Goal: Task Accomplishment & Management: Use online tool/utility

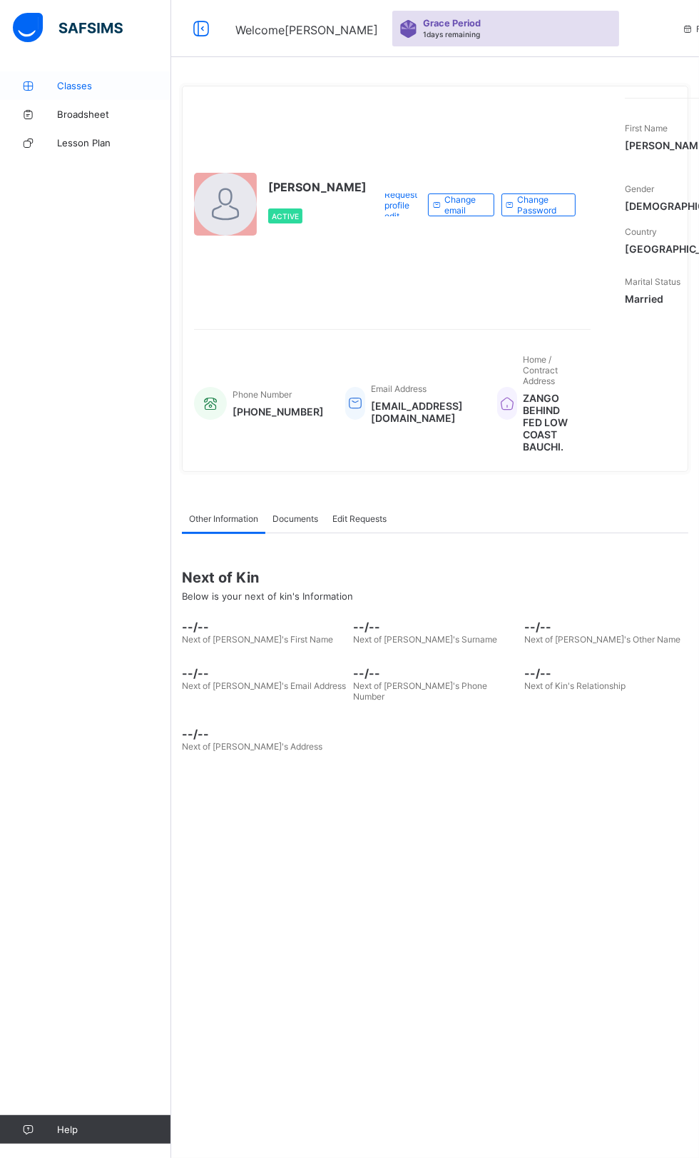
click at [85, 88] on span "Classes" at bounding box center [114, 85] width 114 height 11
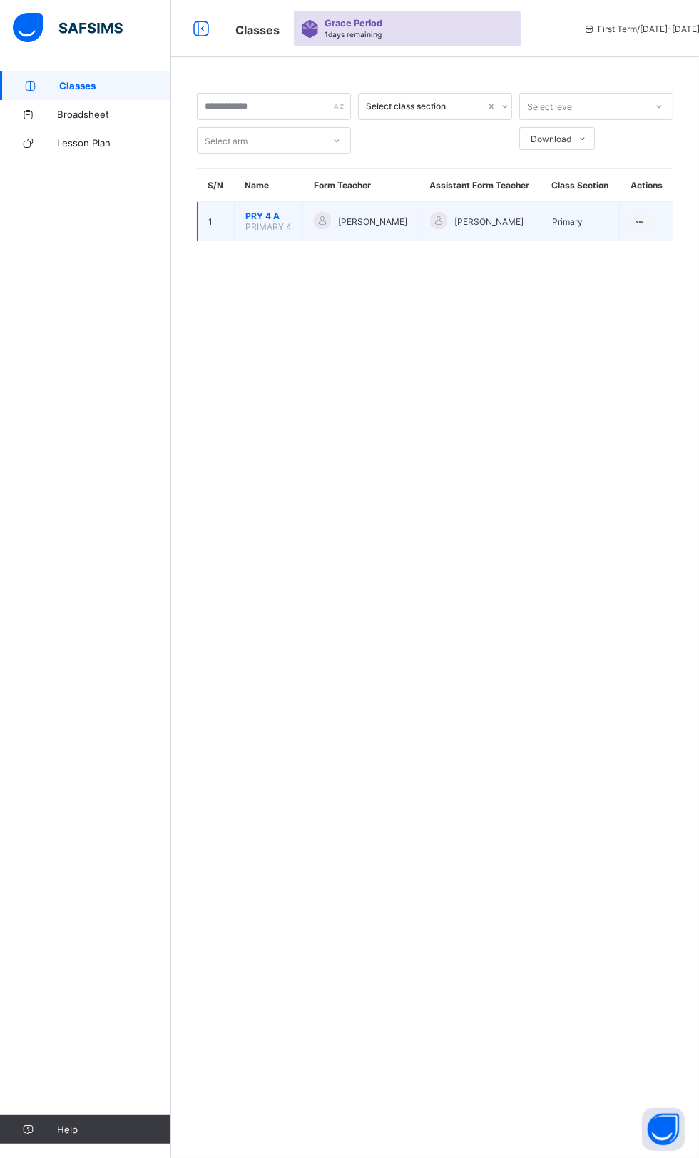
click at [262, 221] on span "PRY 4 A" at bounding box center [269, 216] width 46 height 11
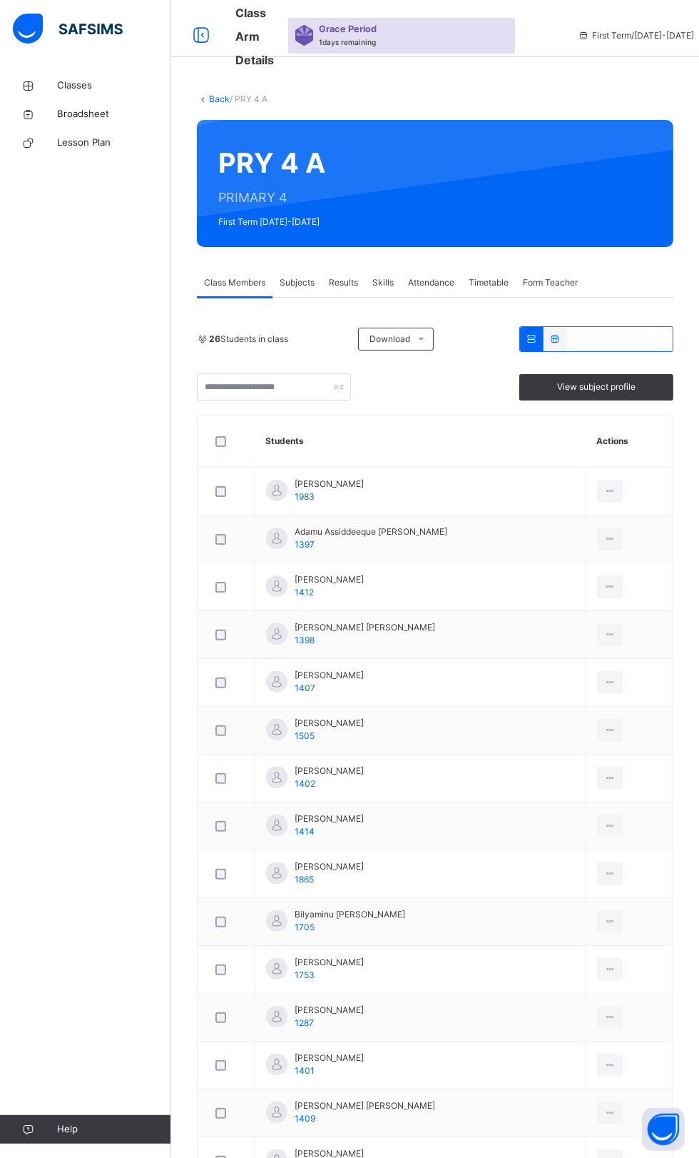
click at [298, 283] on span "Subjects" at bounding box center [297, 282] width 35 height 13
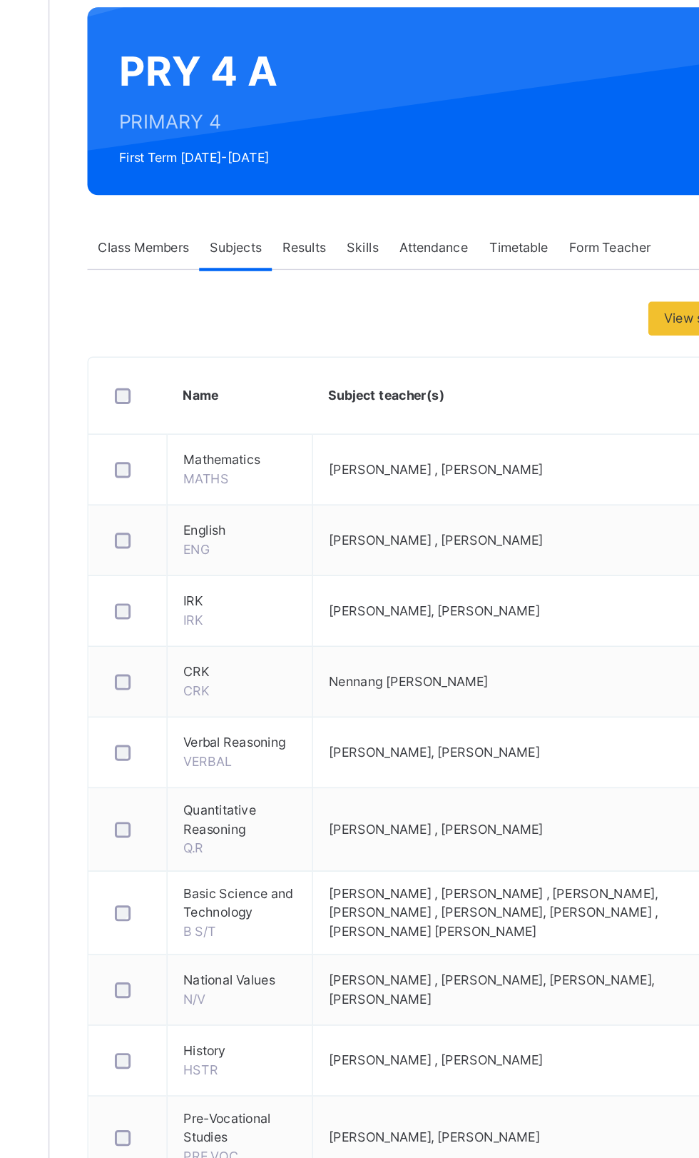
click at [340, 278] on span "Results" at bounding box center [343, 282] width 29 height 13
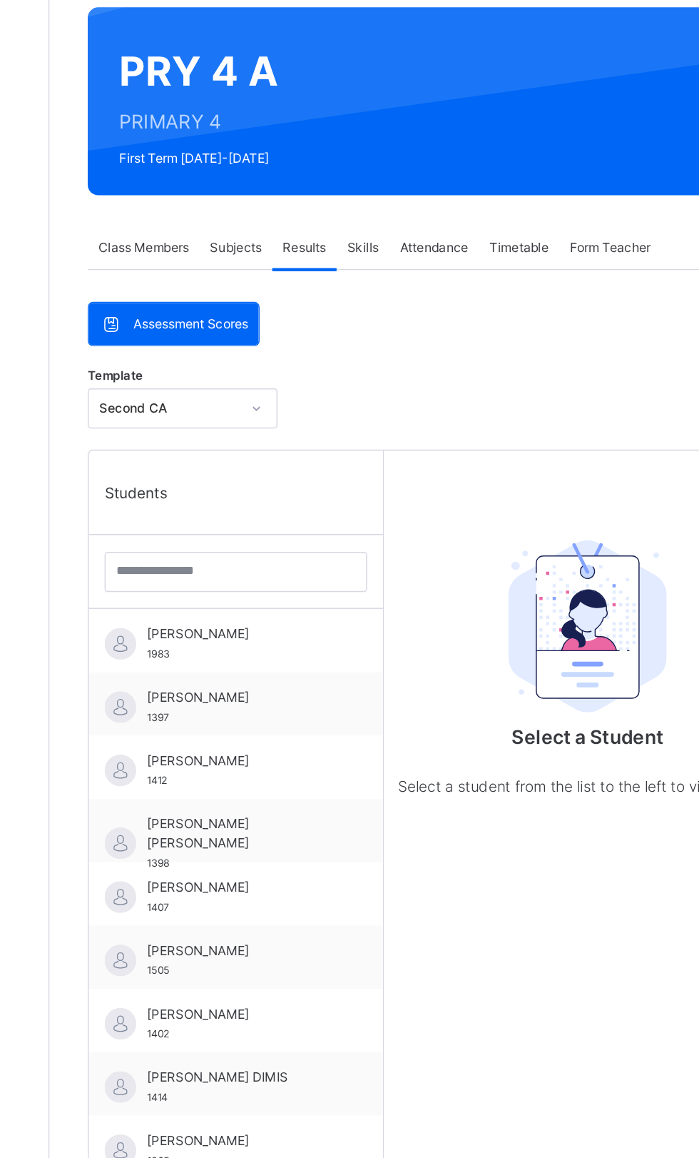
click at [303, 283] on span "Subjects" at bounding box center [297, 282] width 35 height 13
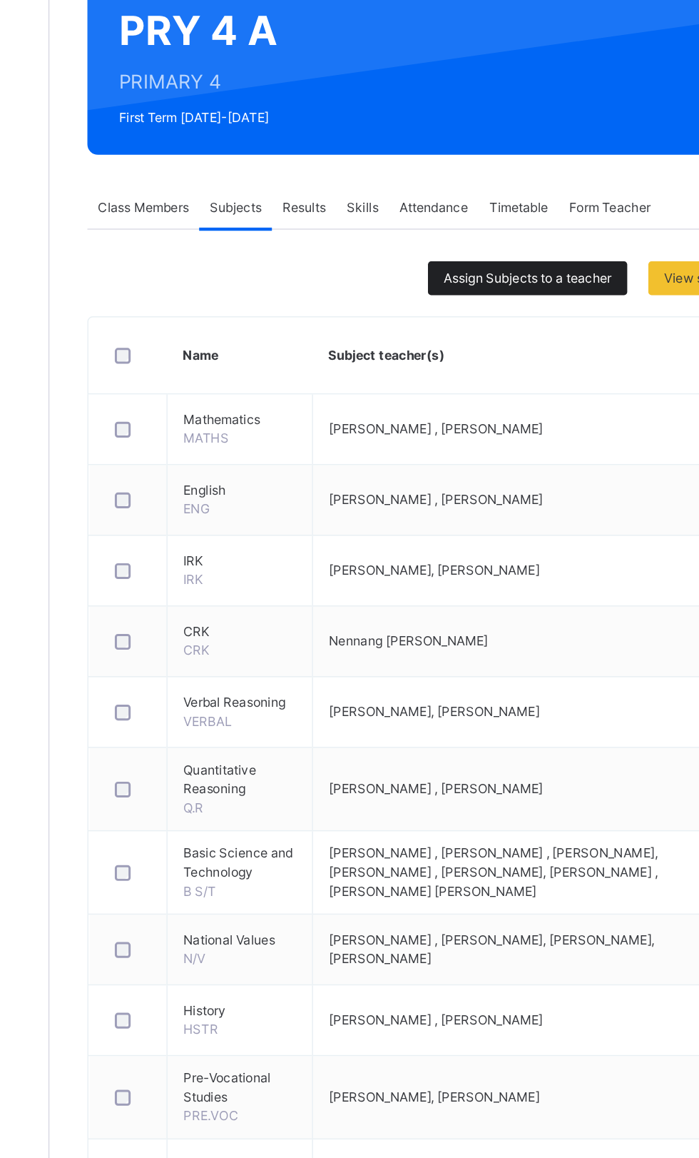
click at [487, 328] on span "Assign Subjects to a teacher" at bounding box center [494, 330] width 113 height 13
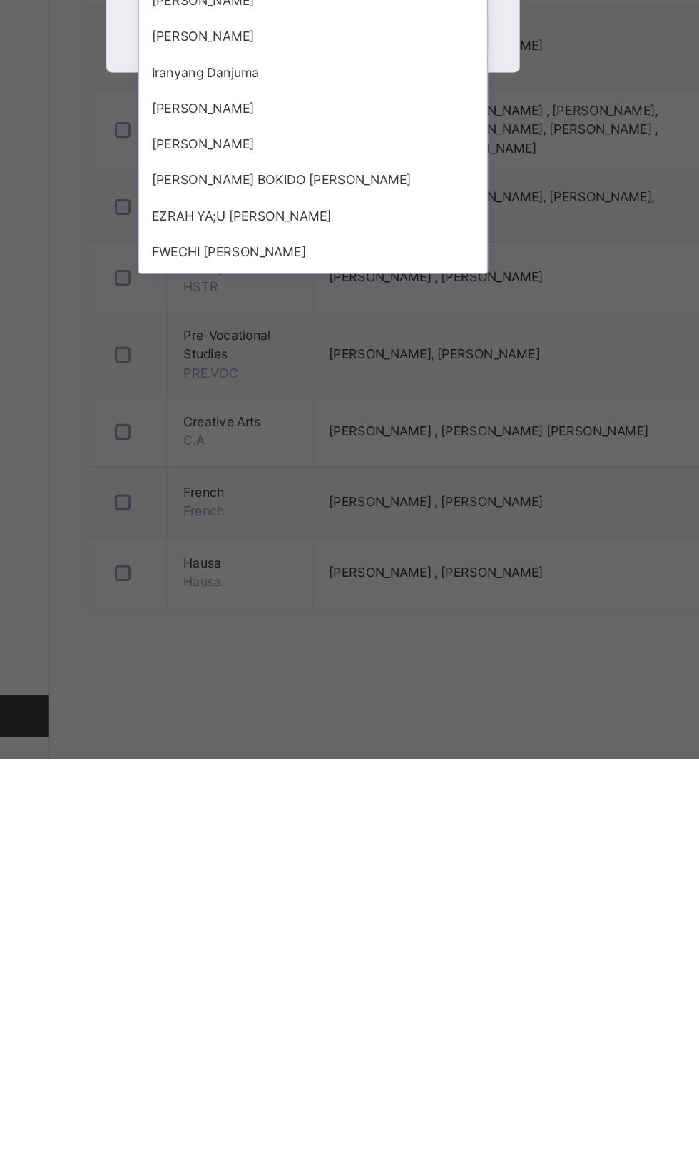
scroll to position [1292, 0]
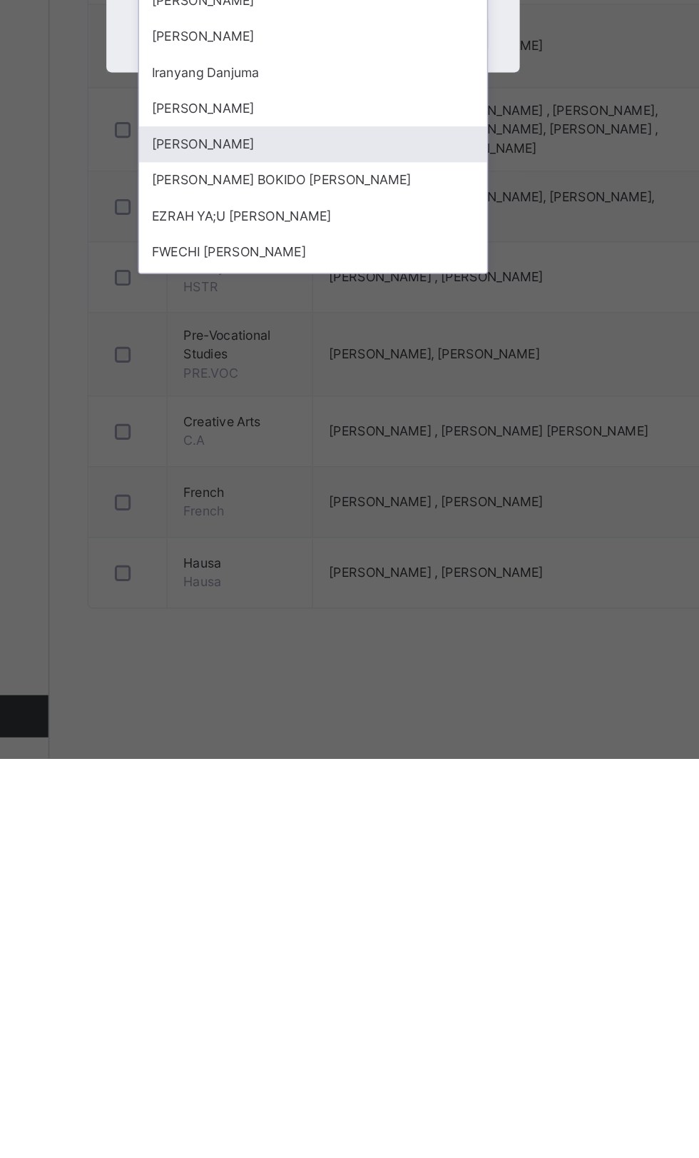
click at [405, 754] on div "[PERSON_NAME]" at bounding box center [350, 742] width 236 height 24
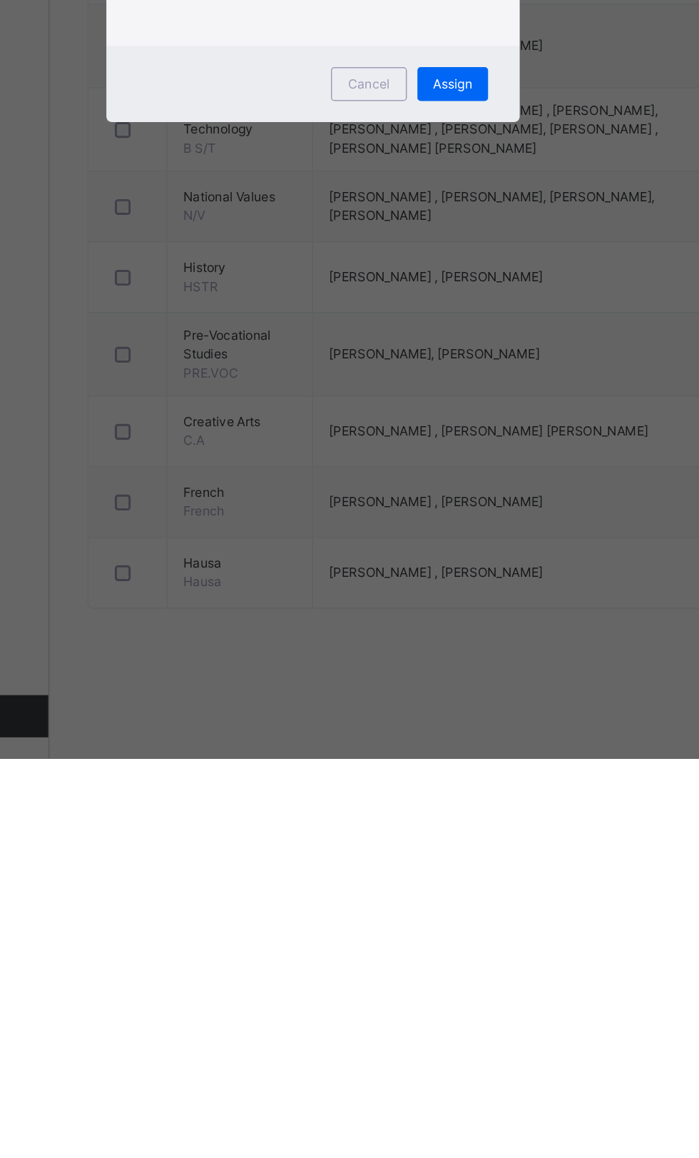
click at [455, 1123] on div "× Assign Multiple Subjects Select Teacher [PERSON_NAME] This action would assig…" at bounding box center [349, 579] width 699 height 1158
click at [402, 708] on span "Cancel" at bounding box center [387, 701] width 29 height 13
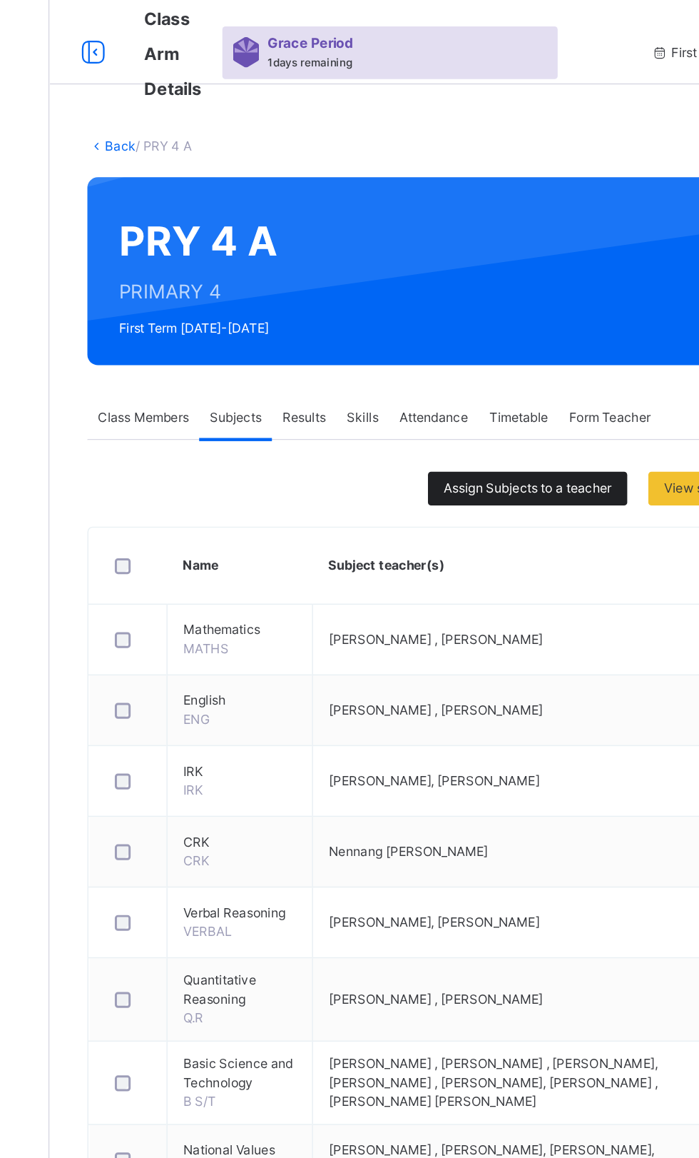
click at [490, 328] on span "Assign Subjects to a teacher" at bounding box center [494, 330] width 113 height 13
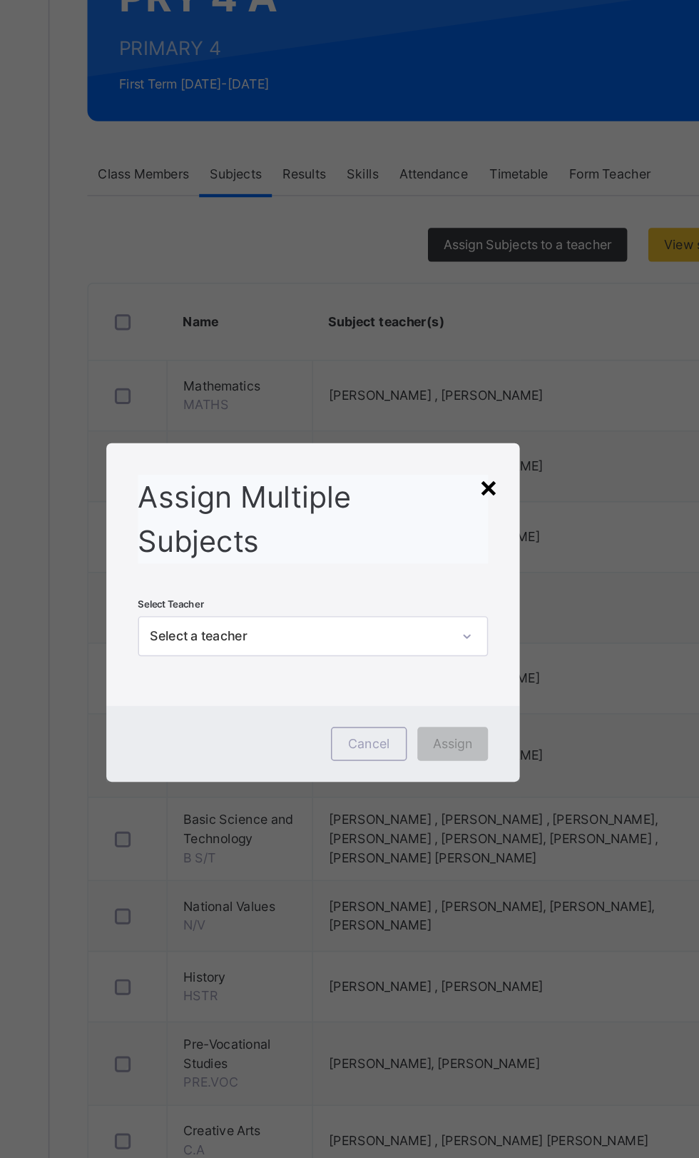
click at [475, 509] on div "×" at bounding box center [469, 494] width 14 height 30
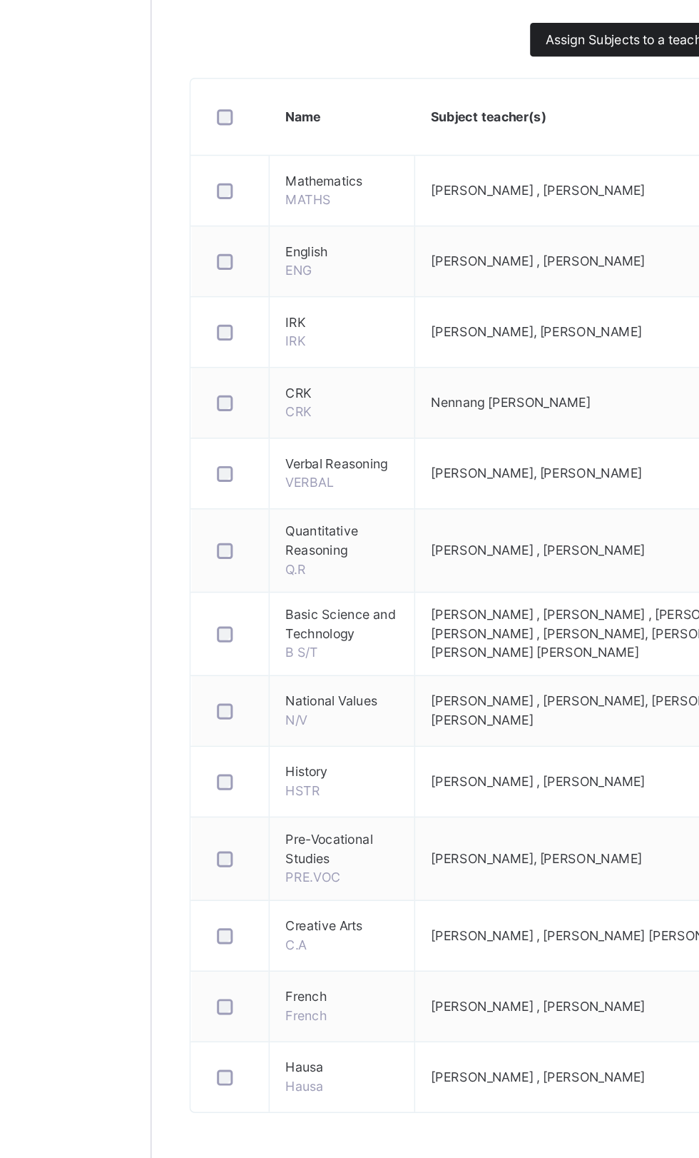
click at [487, 326] on span "Assign Subjects to a teacher" at bounding box center [494, 330] width 113 height 13
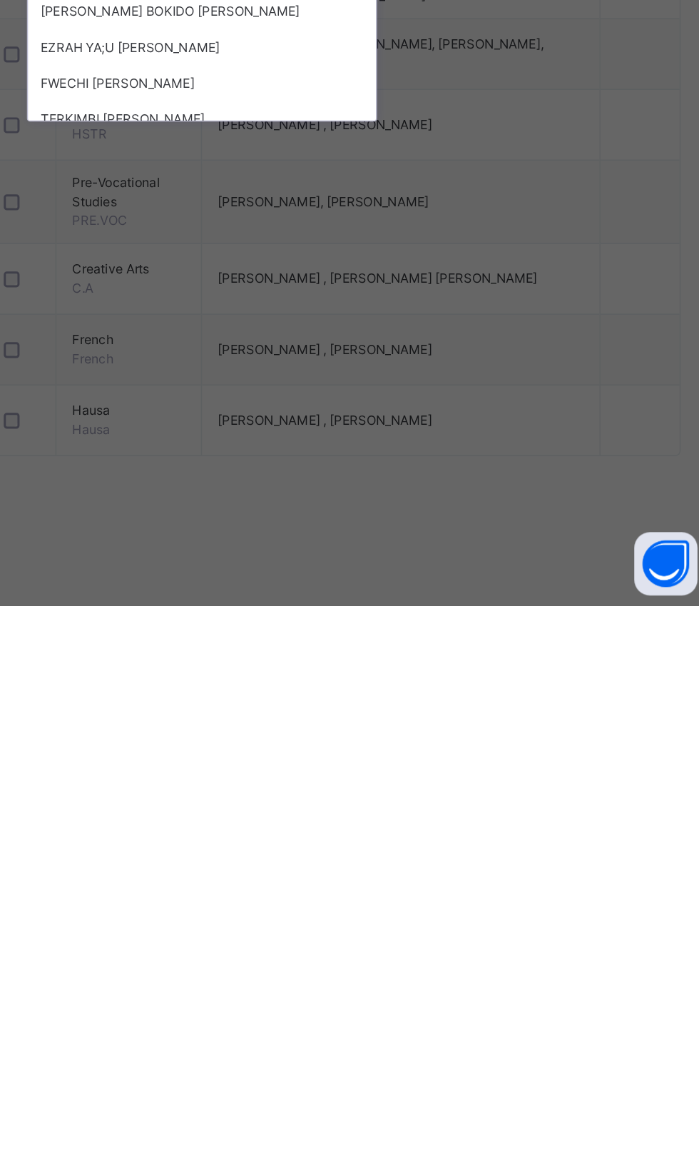
scroll to position [1305, 0]
click at [415, 741] on div "[PERSON_NAME]" at bounding box center [350, 729] width 236 height 24
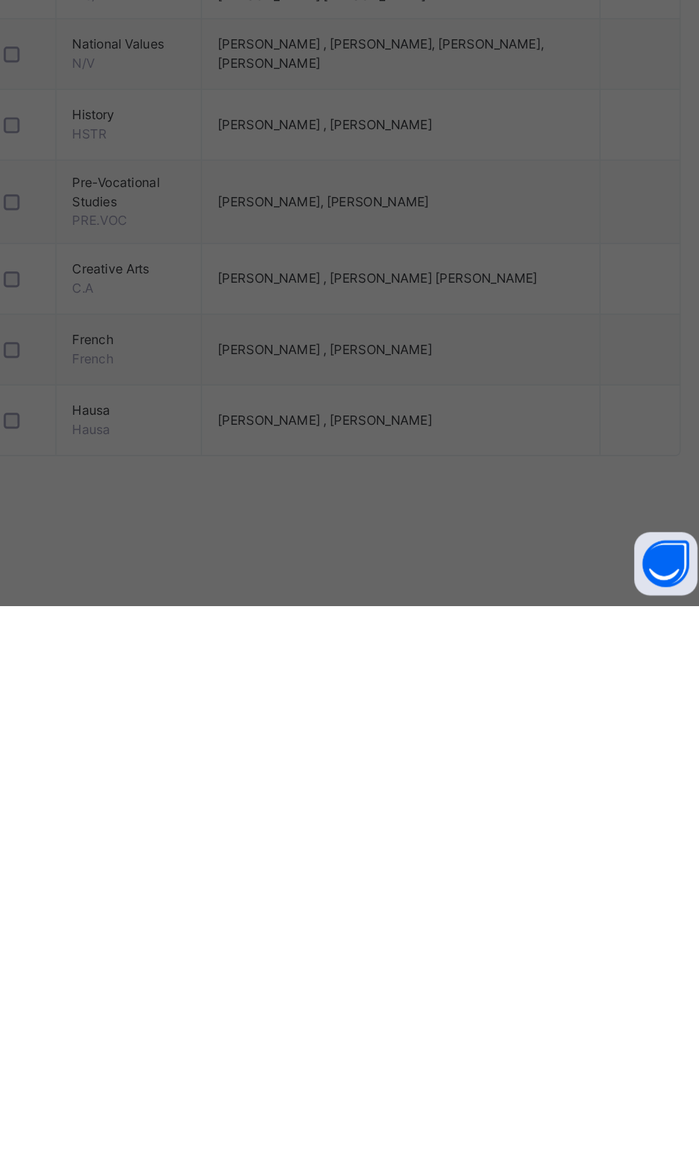
click at [490, 664] on div "Assign Multiple Subjects Select Teacher [PERSON_NAME] This action would assign …" at bounding box center [350, 547] width 280 height 233
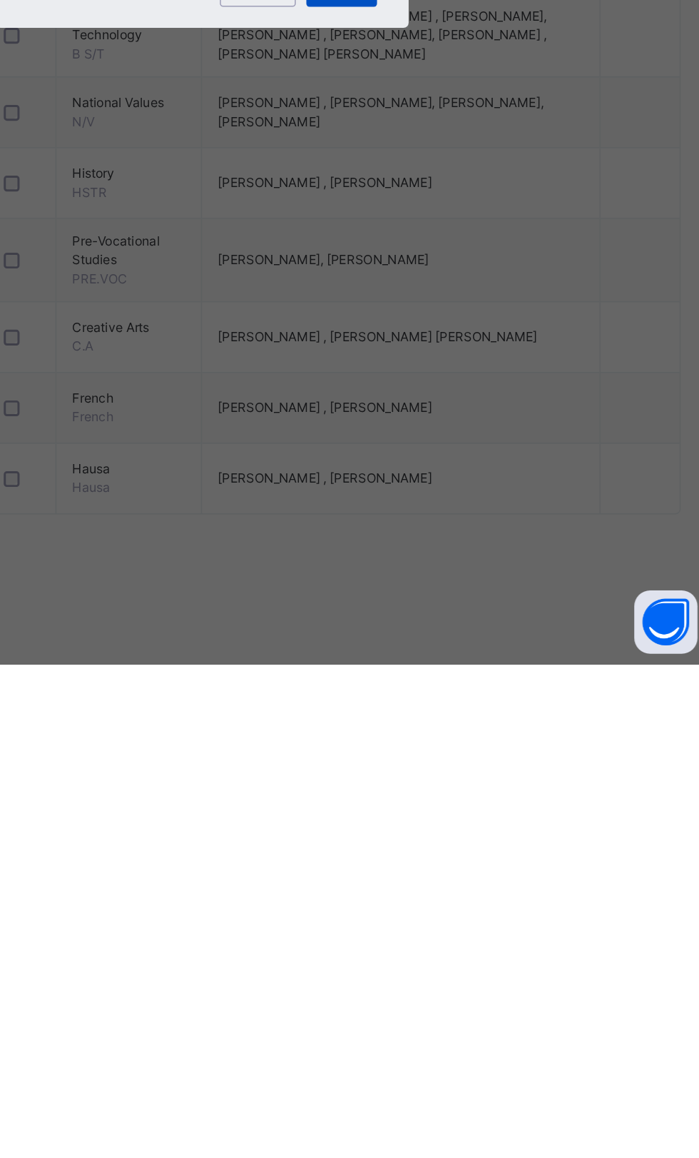
click at [457, 708] on span "Assign" at bounding box center [444, 701] width 26 height 13
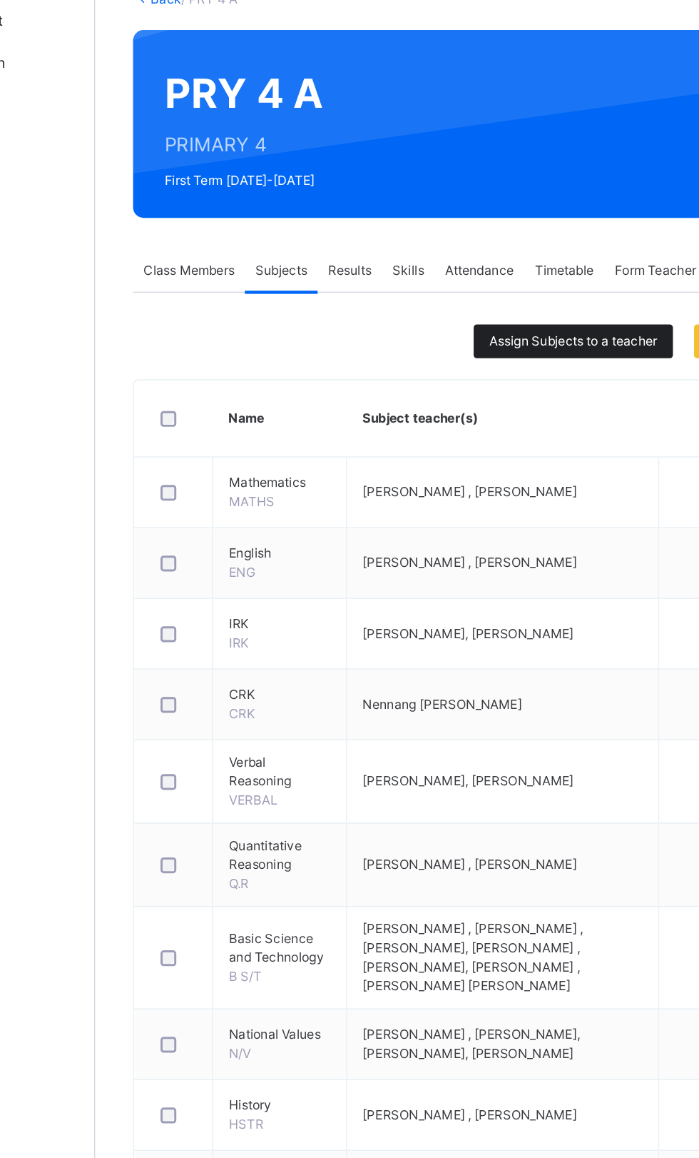
click at [488, 325] on span "Assign Subjects to a teacher" at bounding box center [494, 330] width 113 height 13
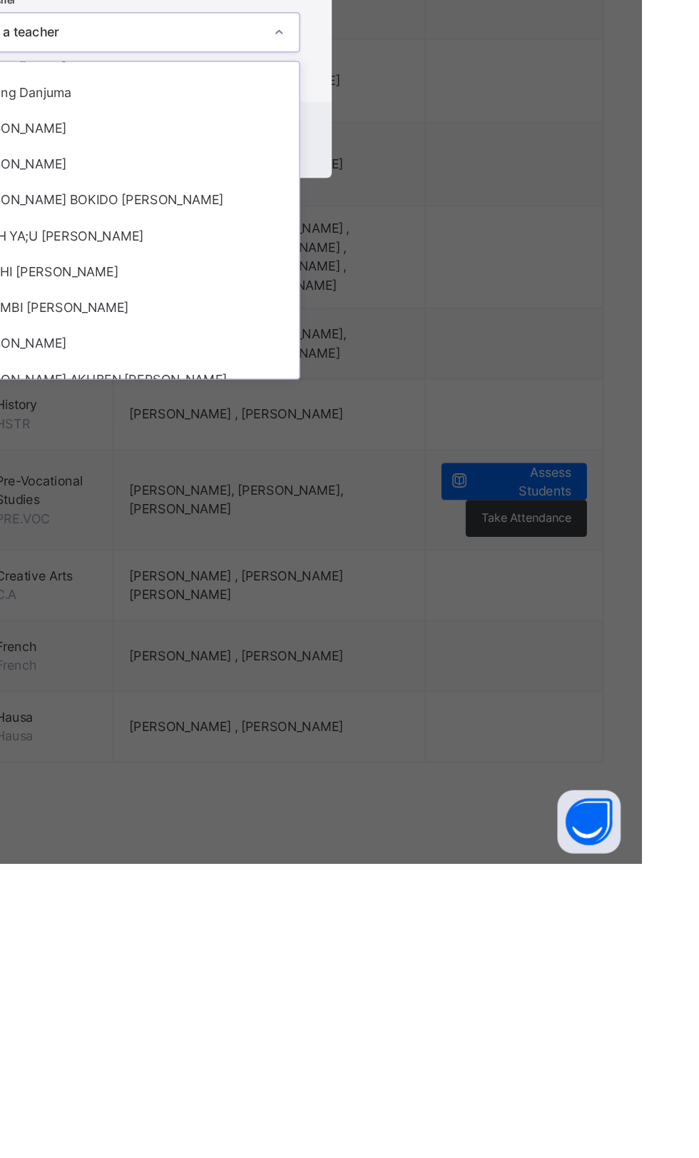
scroll to position [1362, 0]
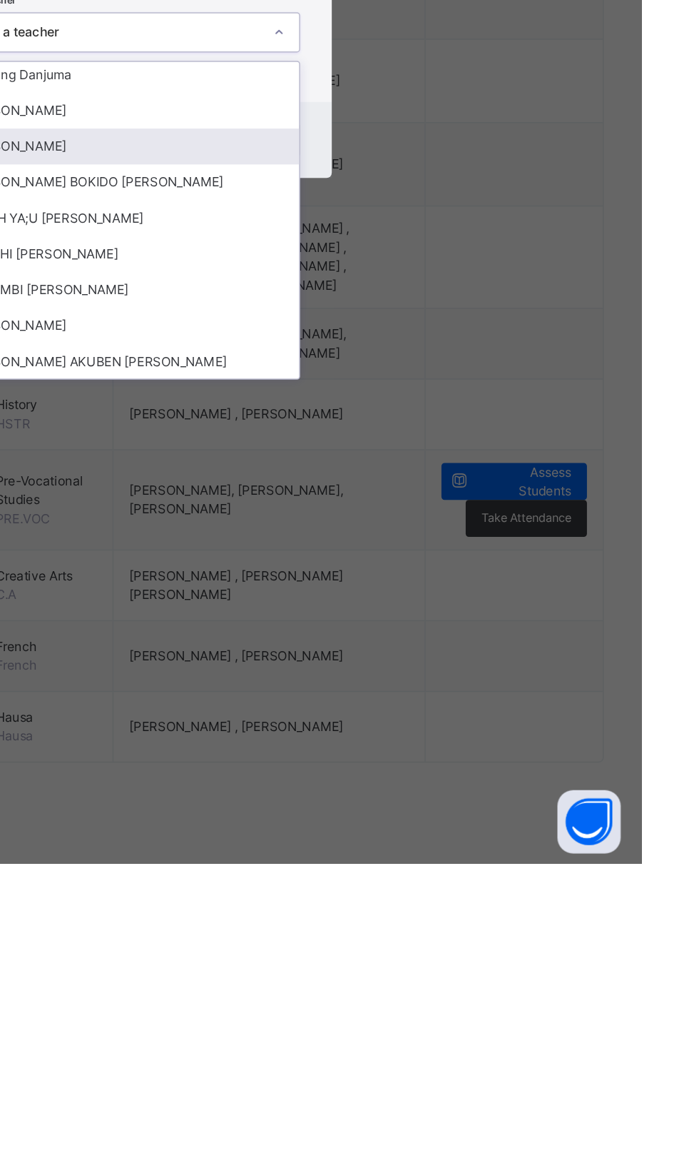
click at [422, 684] on div "[PERSON_NAME]" at bounding box center [350, 672] width 236 height 24
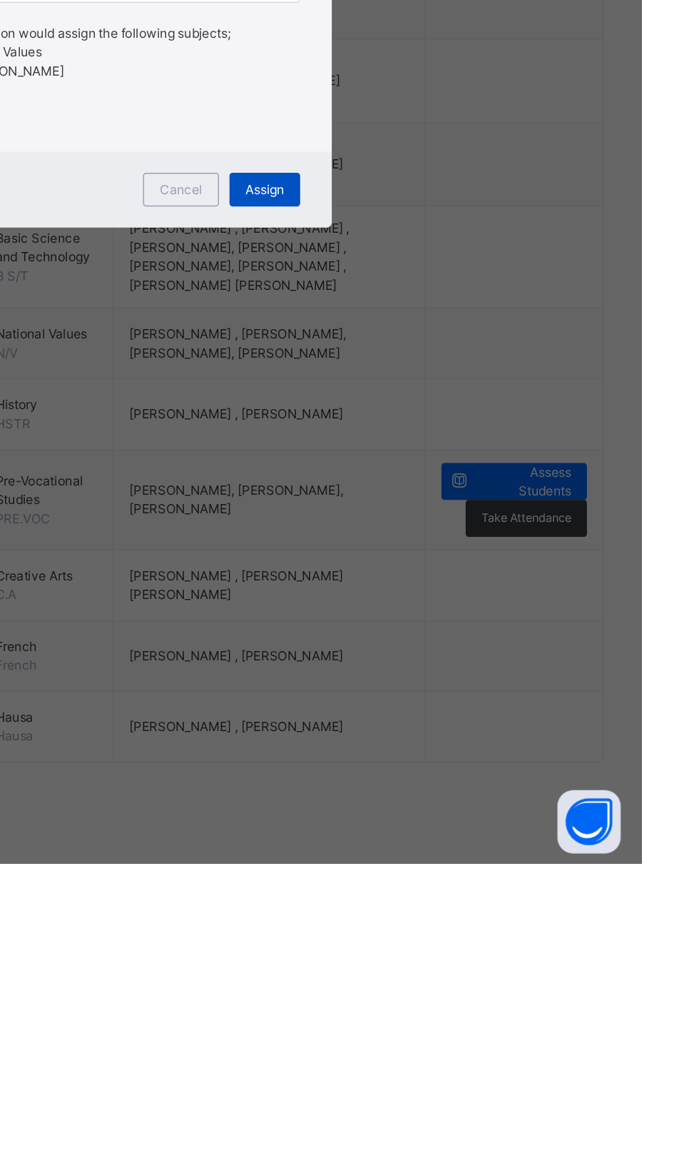
click at [457, 708] on span "Assign" at bounding box center [444, 701] width 26 height 13
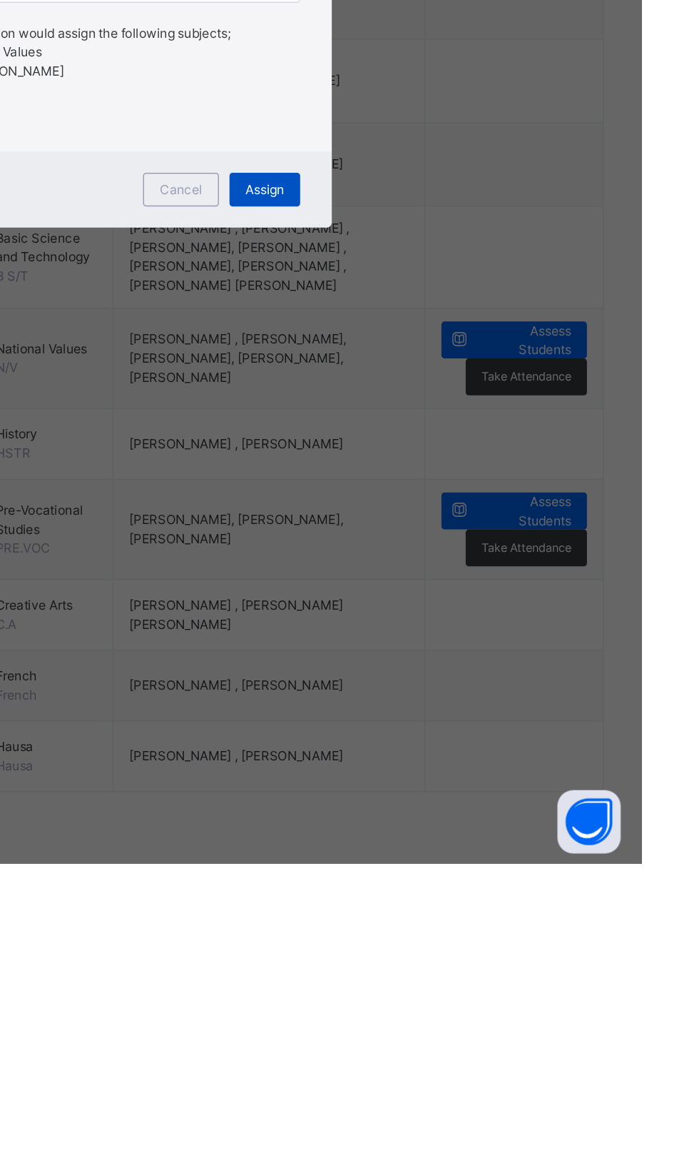
click at [457, 708] on span "Assign" at bounding box center [444, 701] width 26 height 13
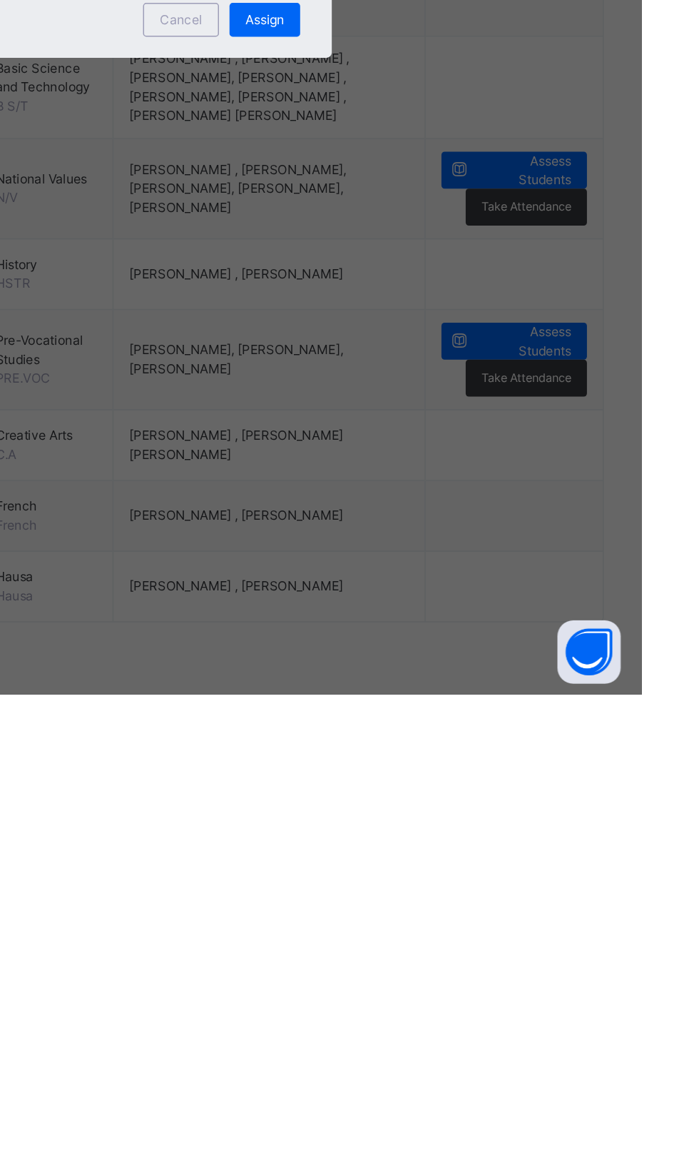
click at [551, 938] on div "× Assign Multiple Subjects Select Teacher [PERSON_NAME] This action would assig…" at bounding box center [349, 579] width 699 height 1158
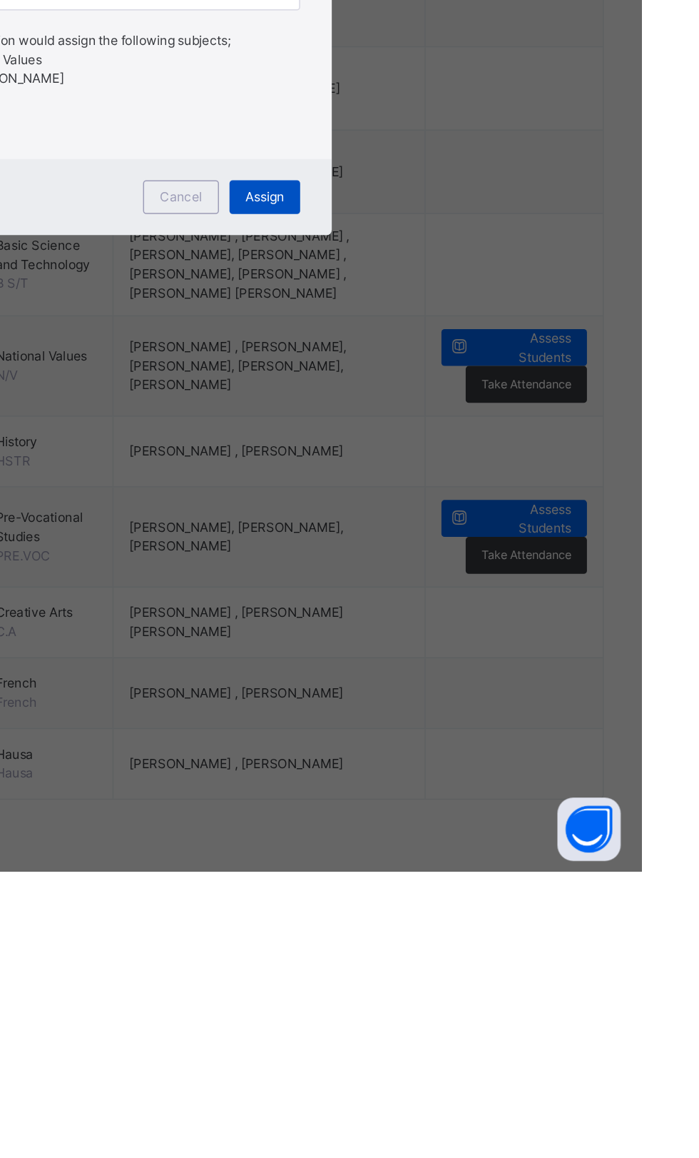
click at [457, 708] on span "Assign" at bounding box center [444, 701] width 26 height 13
click at [475, 475] on div "×" at bounding box center [469, 460] width 14 height 30
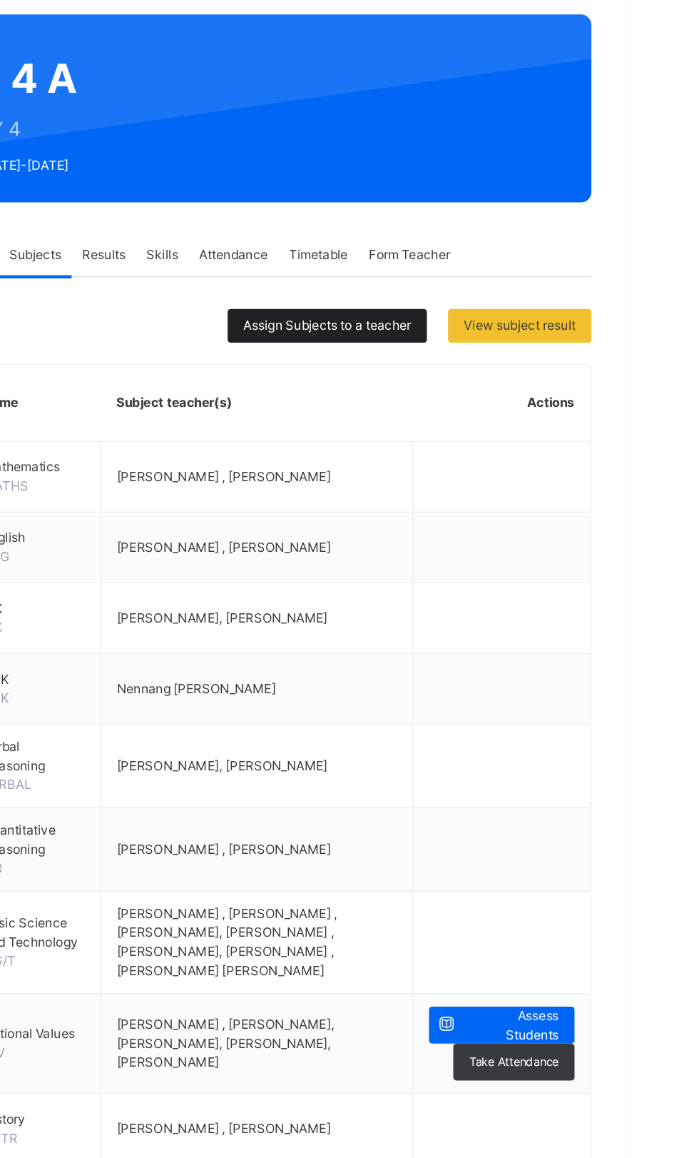
click at [488, 330] on span "Assign Subjects to a teacher" at bounding box center [494, 330] width 113 height 13
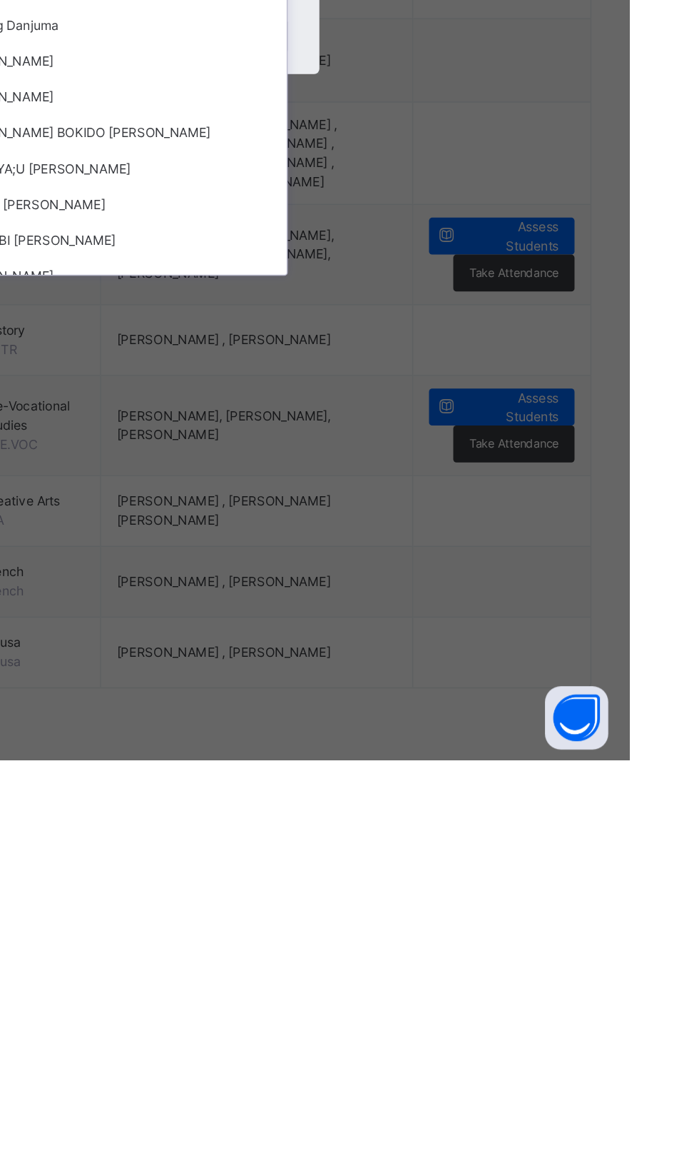
scroll to position [1332, 0]
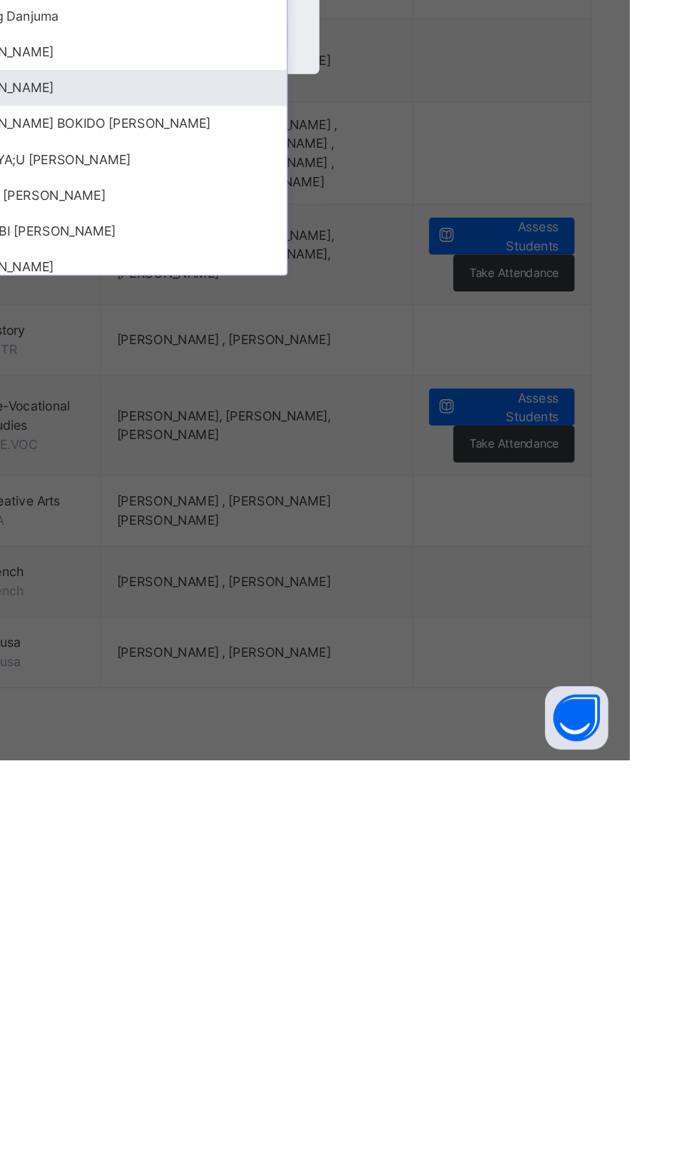
click at [420, 715] on div "[PERSON_NAME]" at bounding box center [350, 703] width 236 height 24
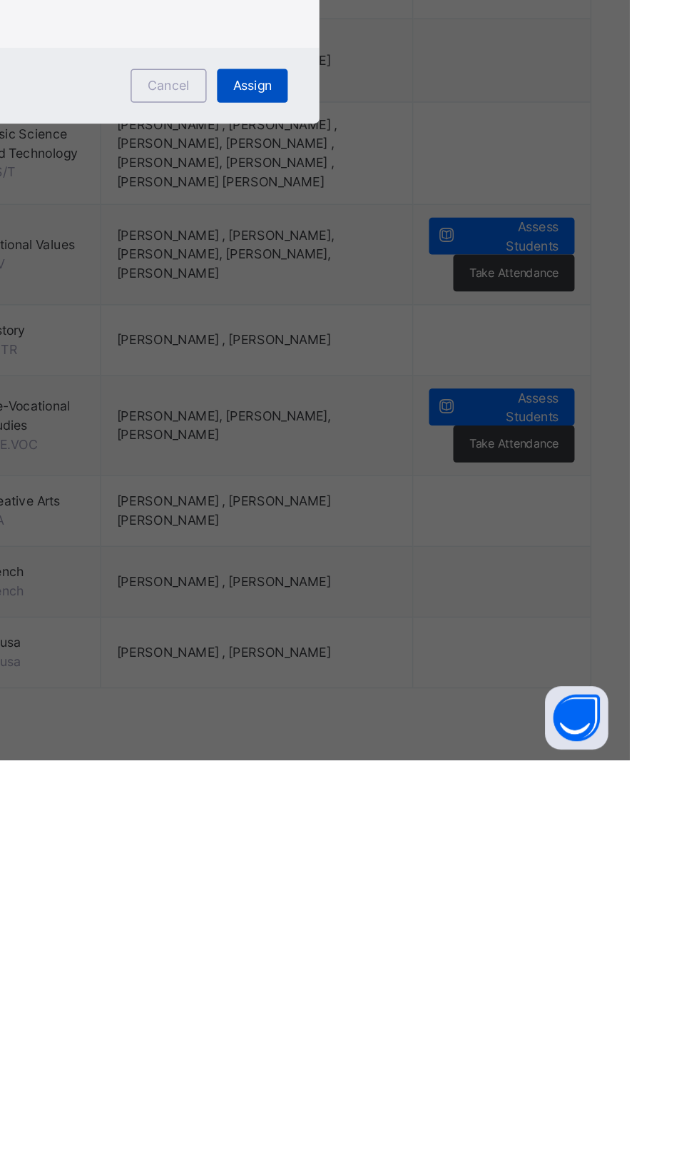
click at [457, 708] on span "Assign" at bounding box center [444, 701] width 26 height 13
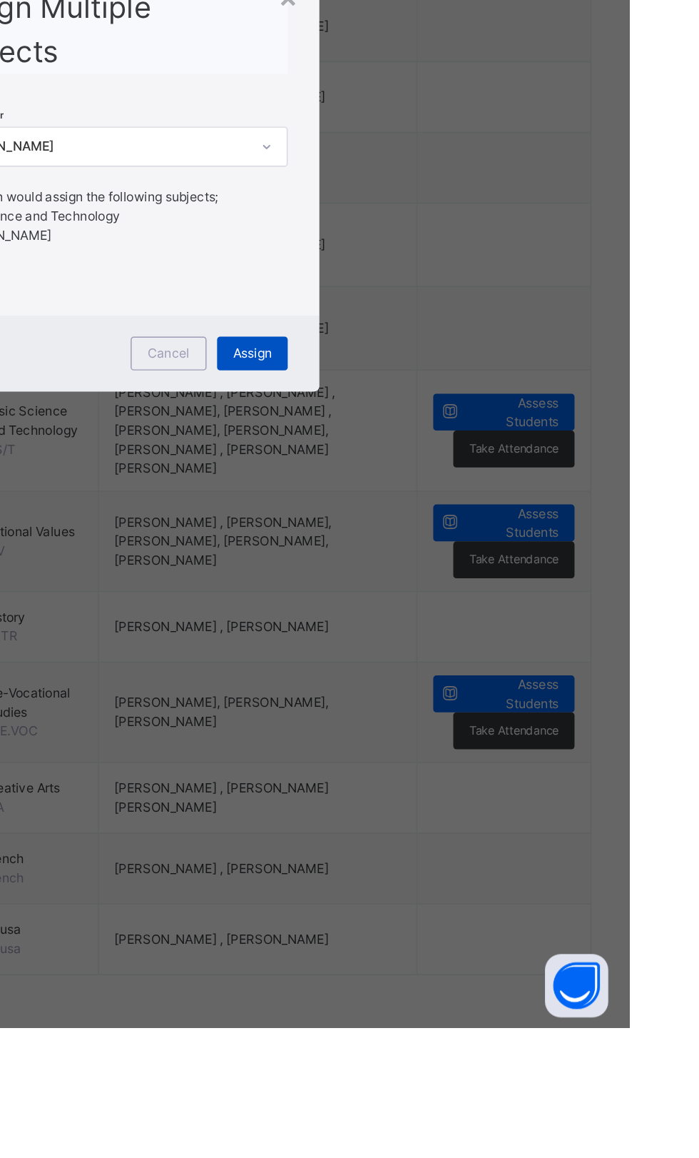
click at [457, 708] on span "Assign" at bounding box center [444, 701] width 26 height 13
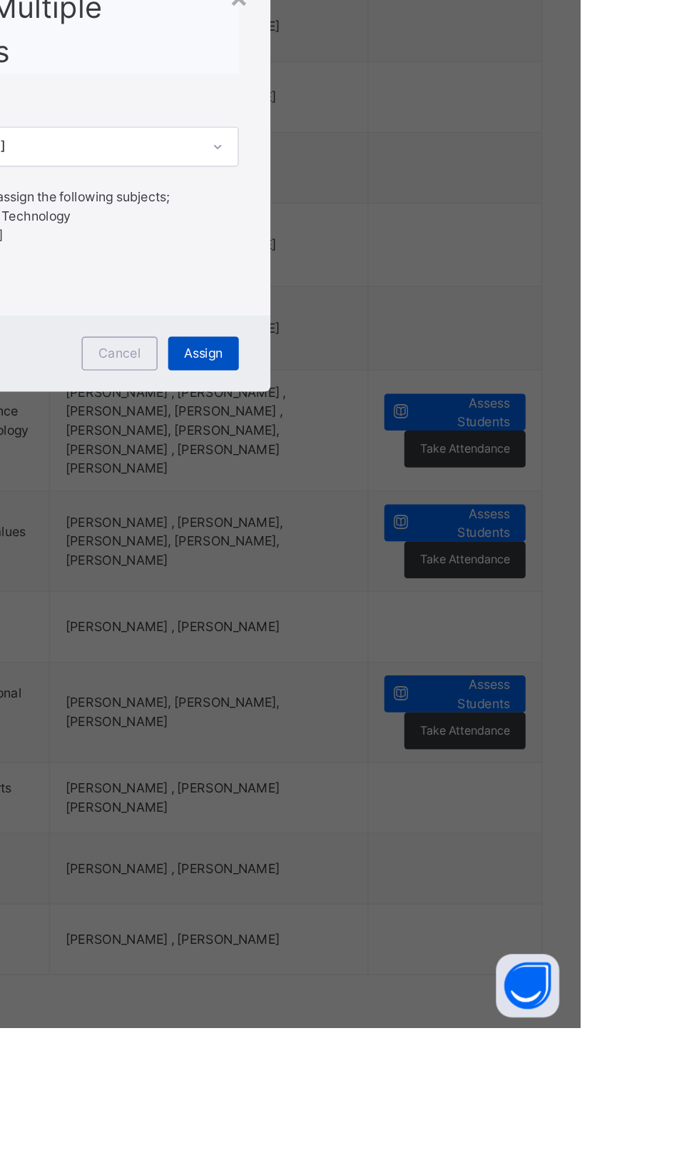
click at [457, 708] on span "Assign" at bounding box center [444, 701] width 26 height 13
click at [475, 475] on div "×" at bounding box center [469, 460] width 14 height 30
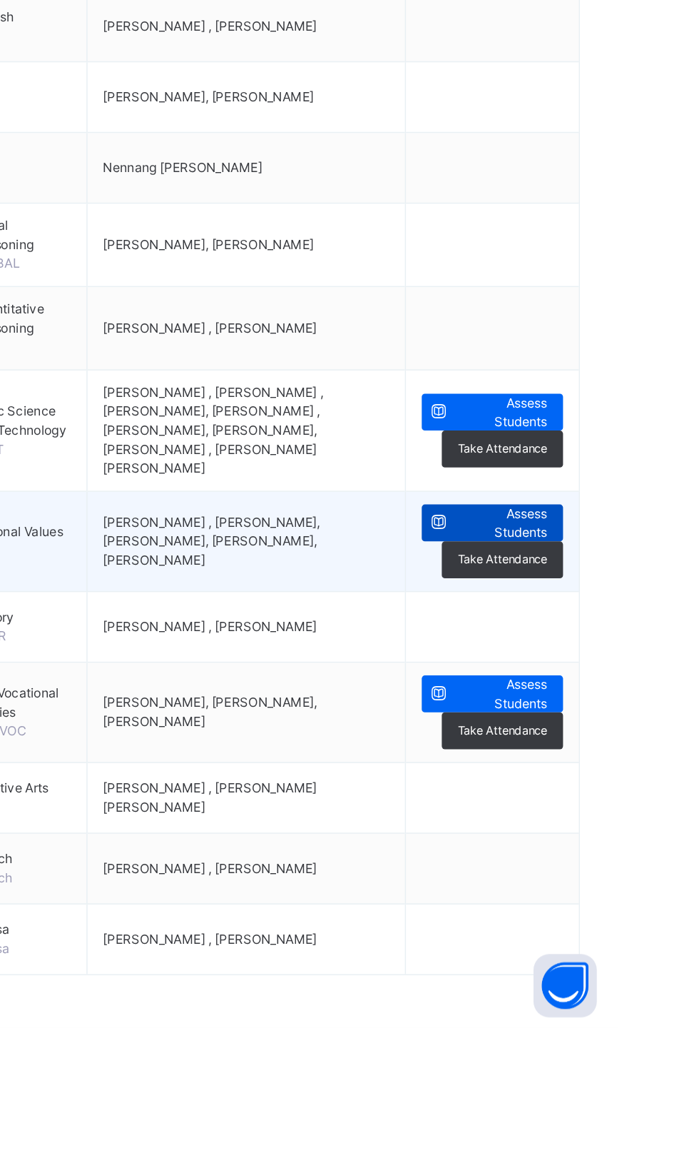
click at [624, 804] on span "Assess Students" at bounding box center [620, 817] width 62 height 26
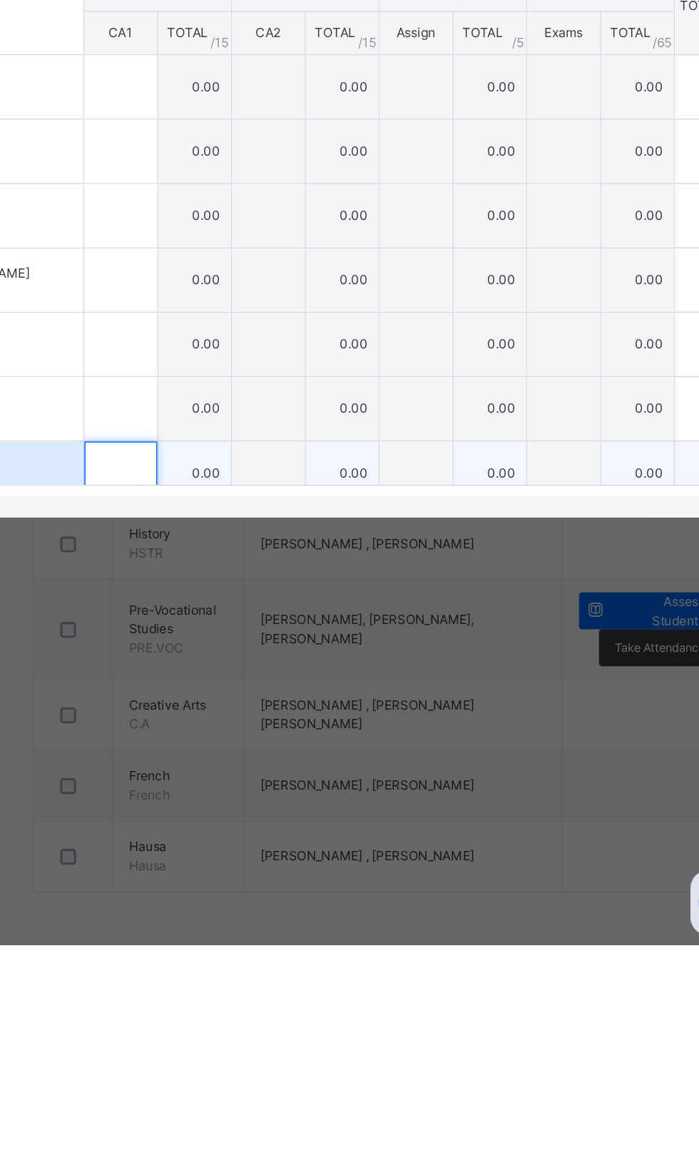
click at [281, 860] on div at bounding box center [256, 838] width 49 height 43
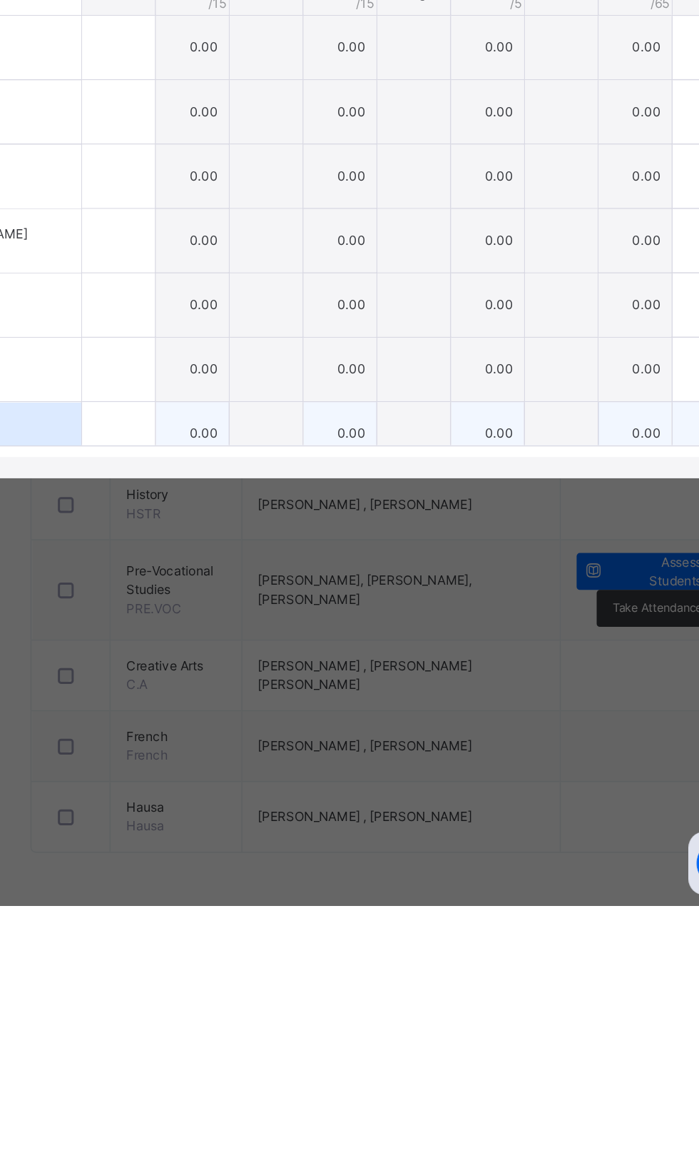
scroll to position [213, 0]
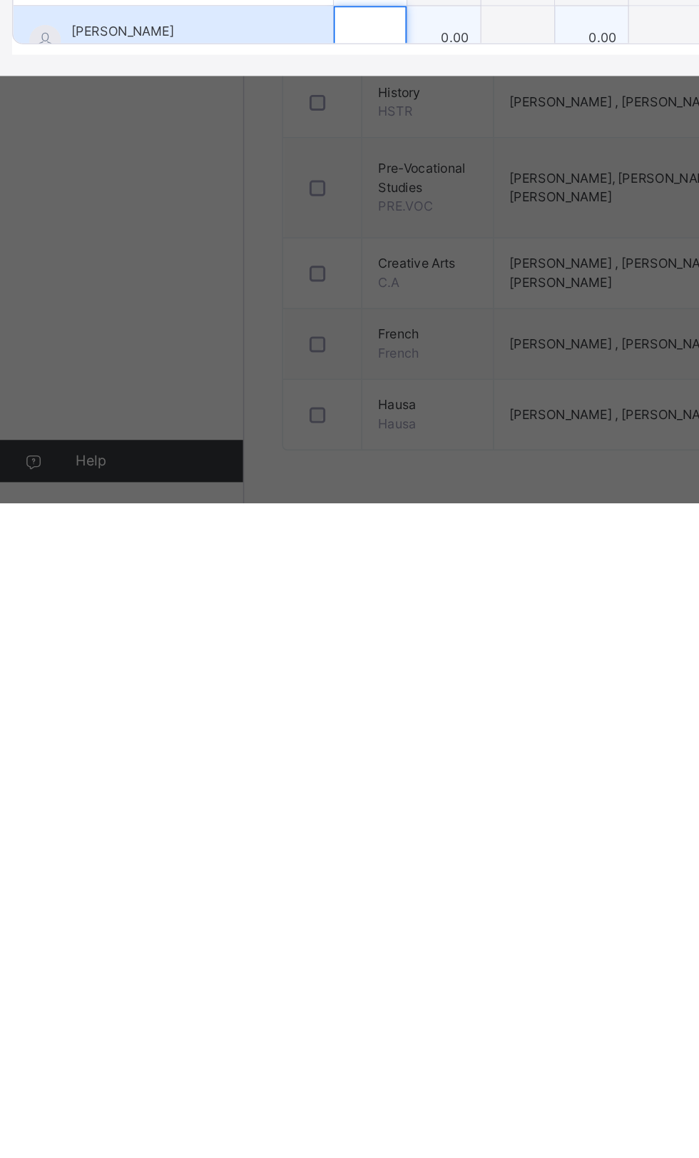
click at [281, 864] on input "text" at bounding box center [256, 842] width 49 height 43
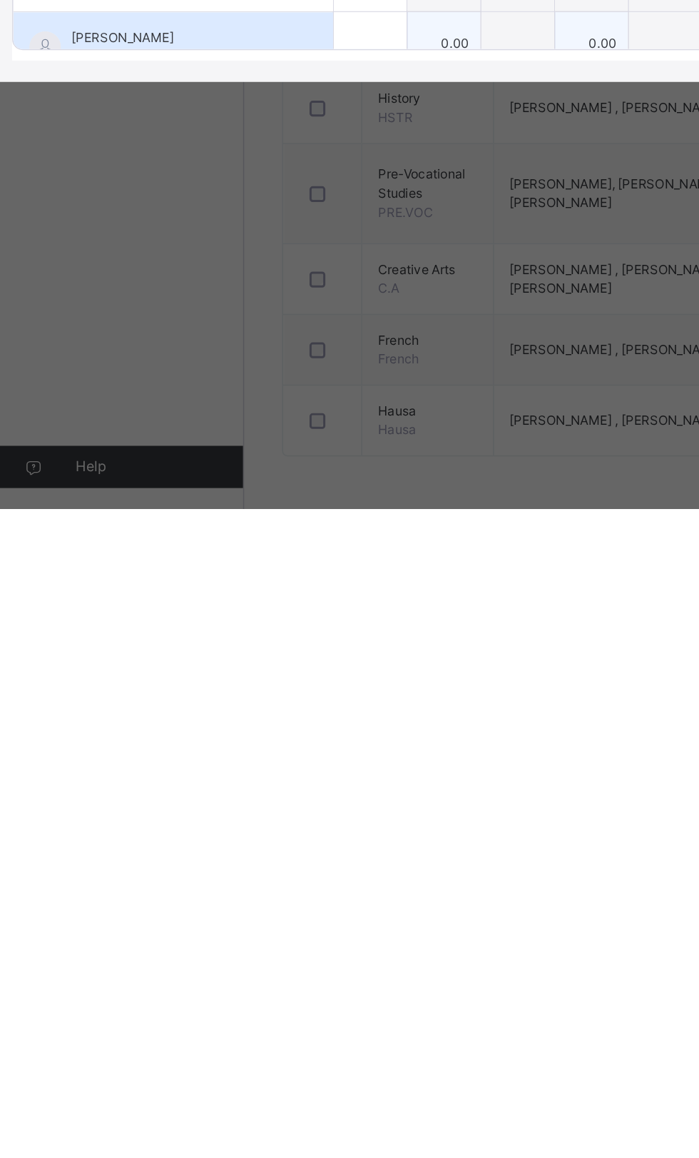
scroll to position [430, 0]
